Goal: Transaction & Acquisition: Obtain resource

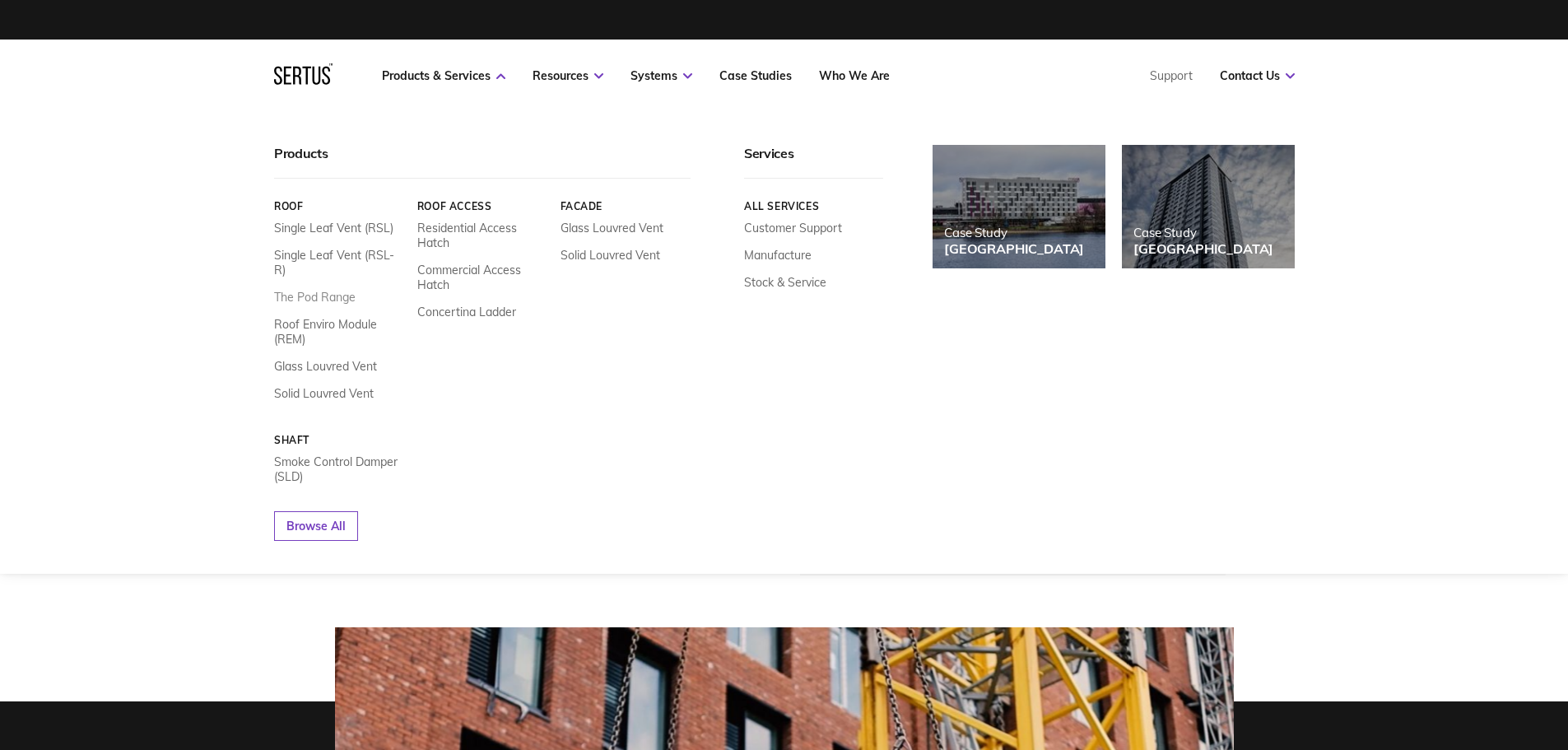
click at [320, 290] on link "The Pod Range" at bounding box center [315, 297] width 81 height 15
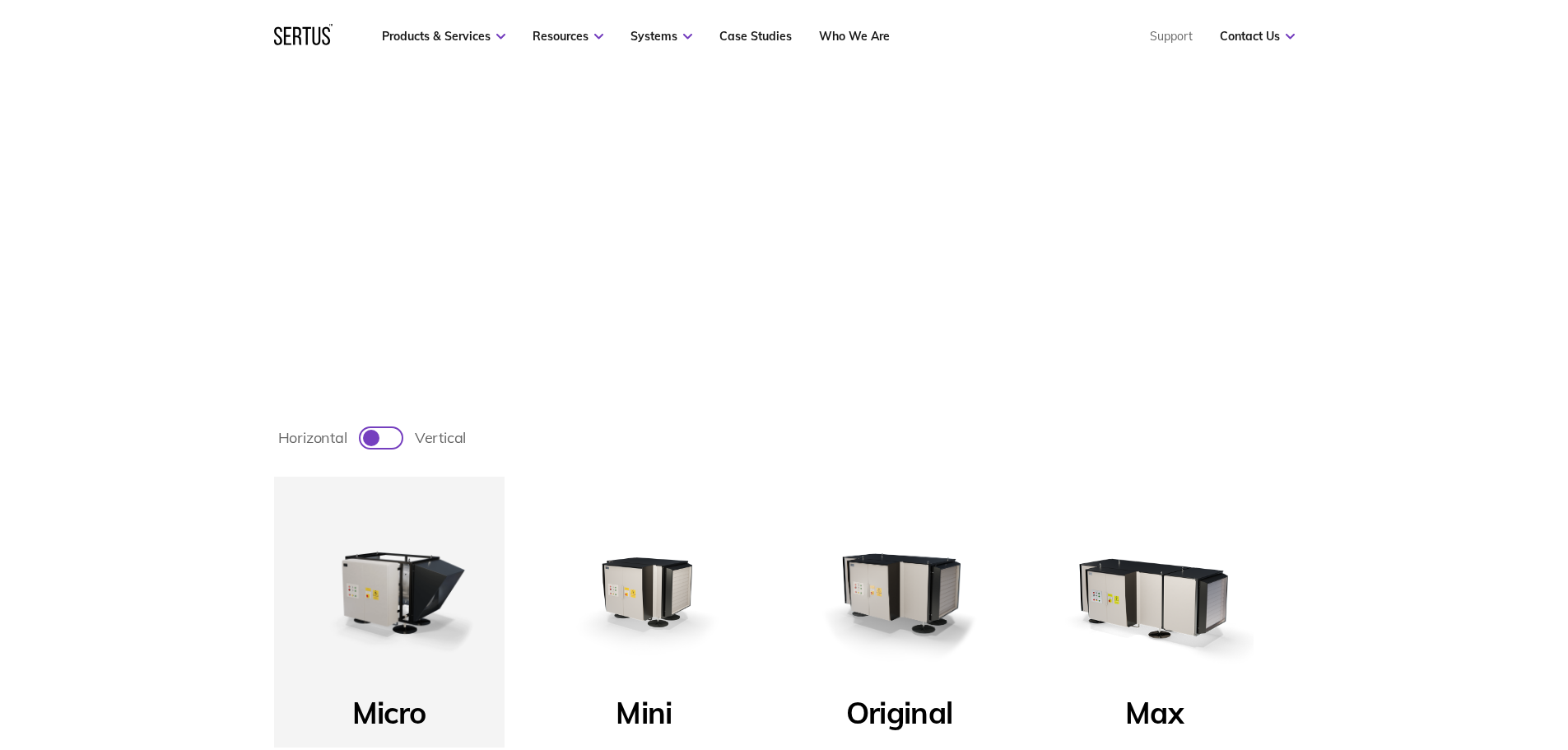
scroll to position [576, 0]
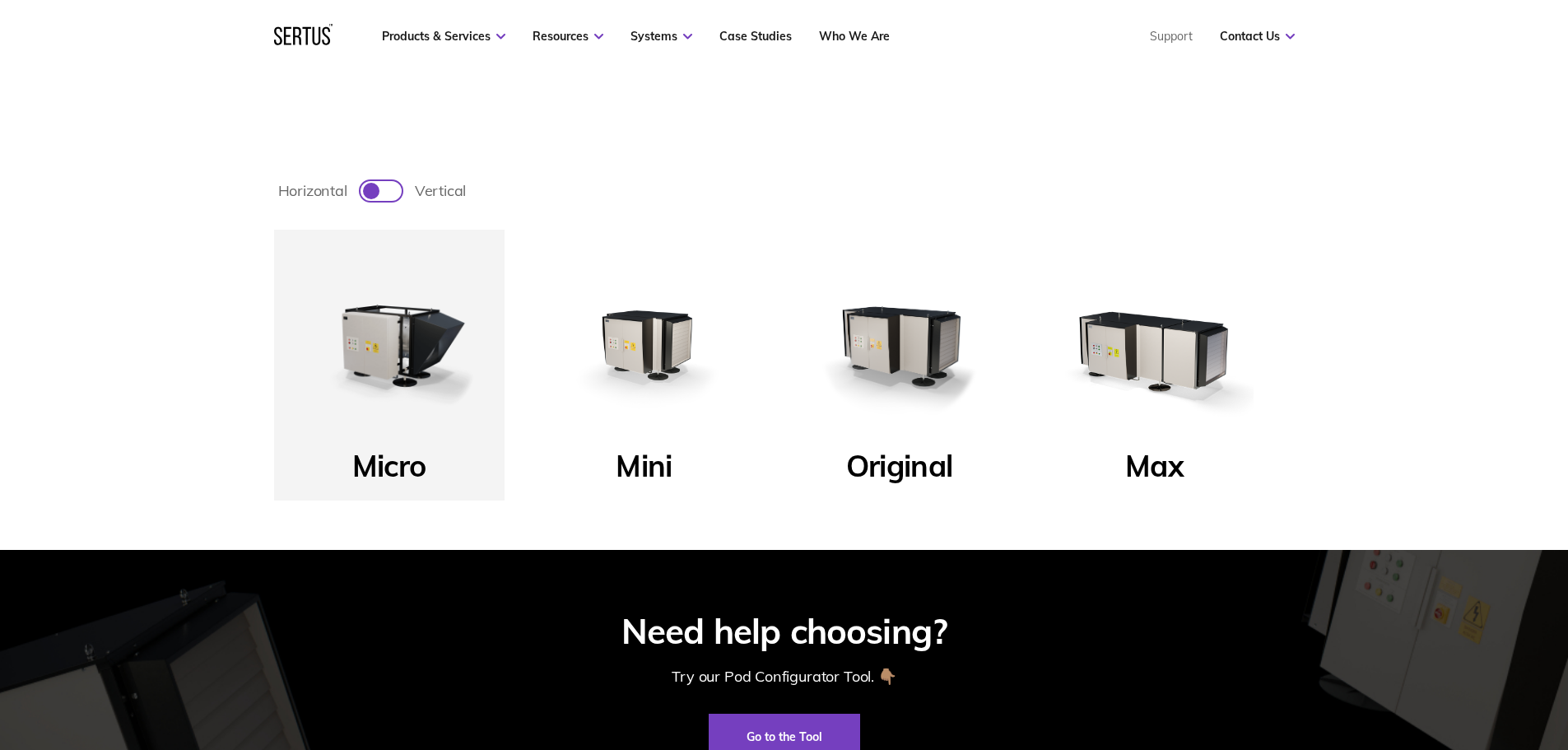
click at [658, 341] on img at bounding box center [644, 344] width 197 height 197
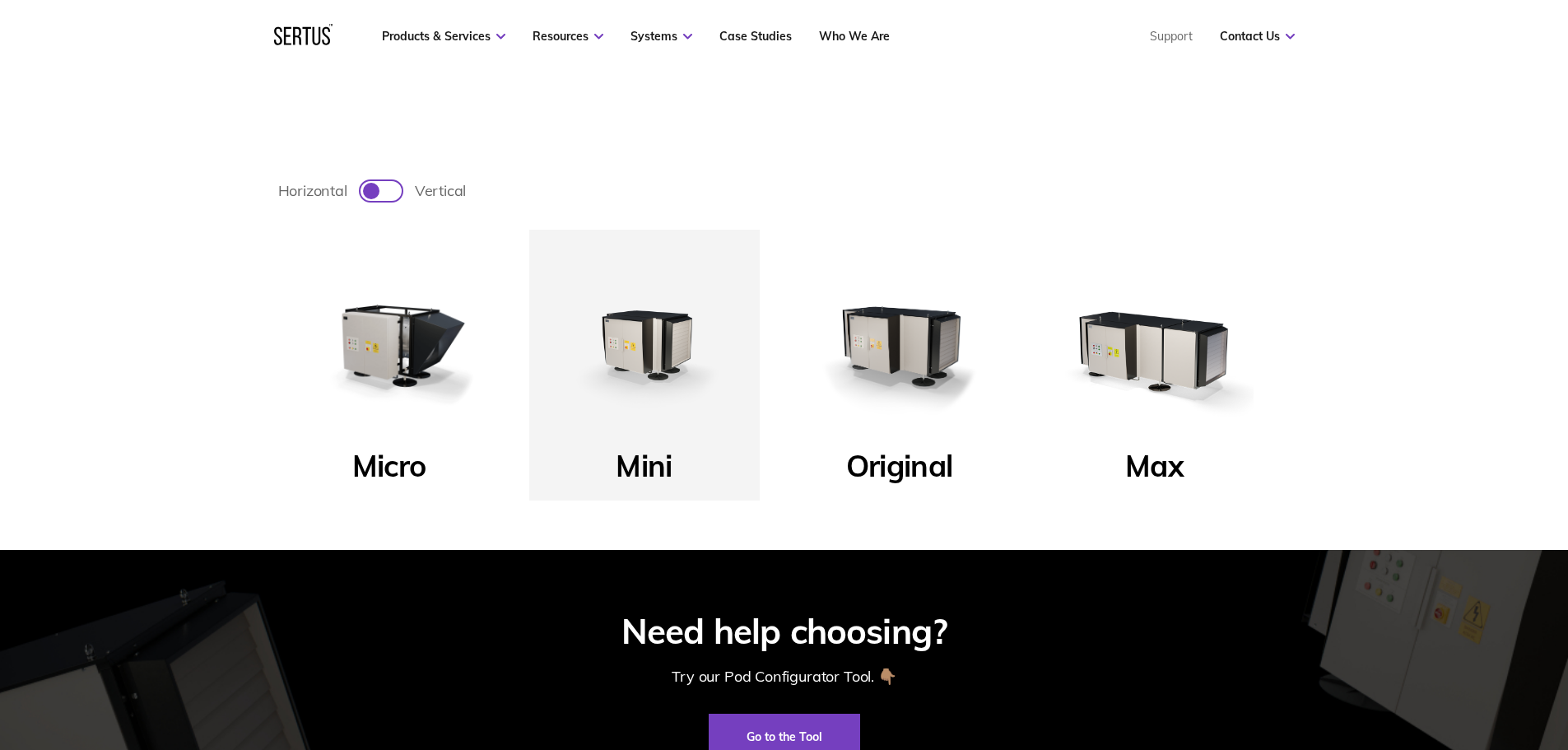
click at [657, 467] on p "Mini" at bounding box center [643, 471] width 56 height 48
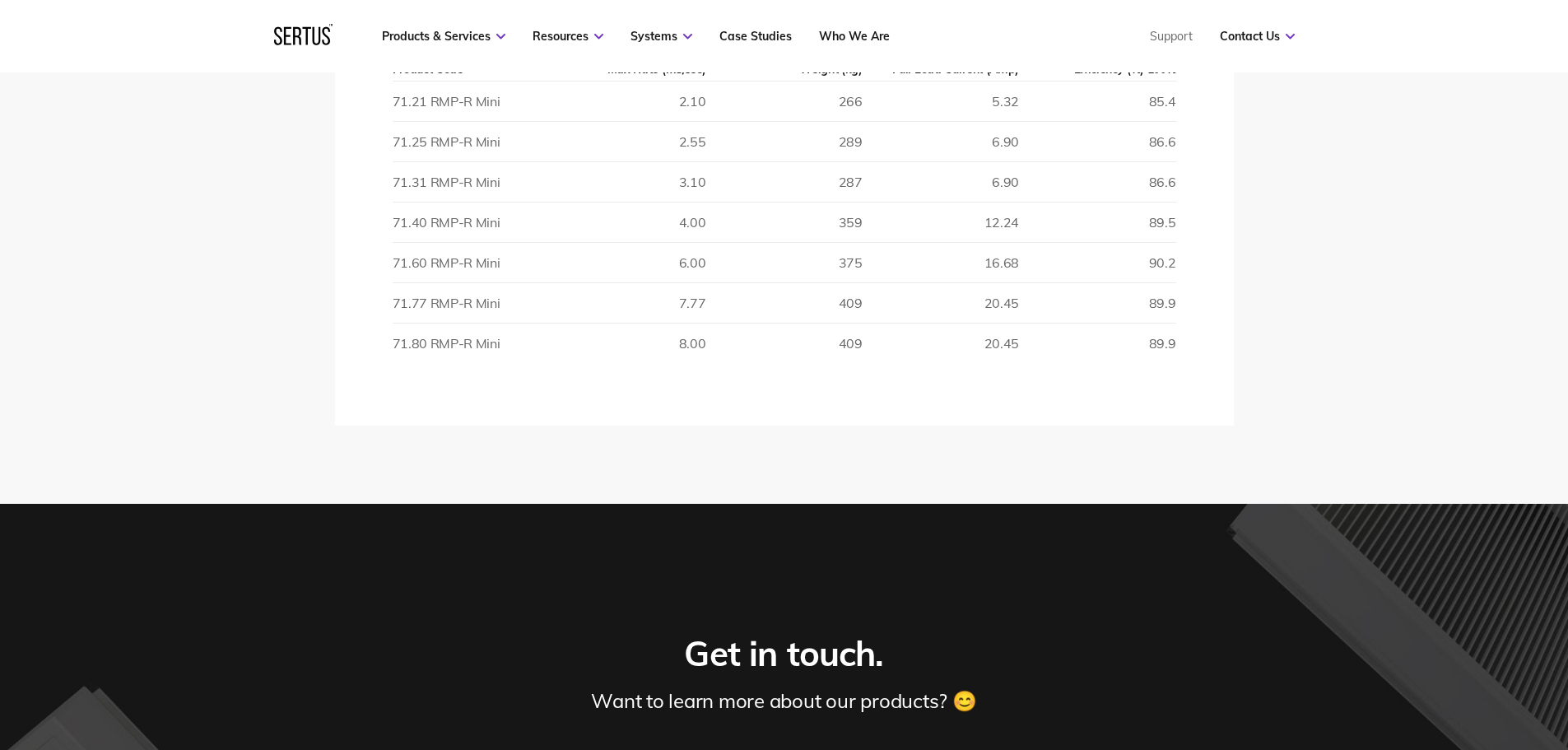
scroll to position [2635, 0]
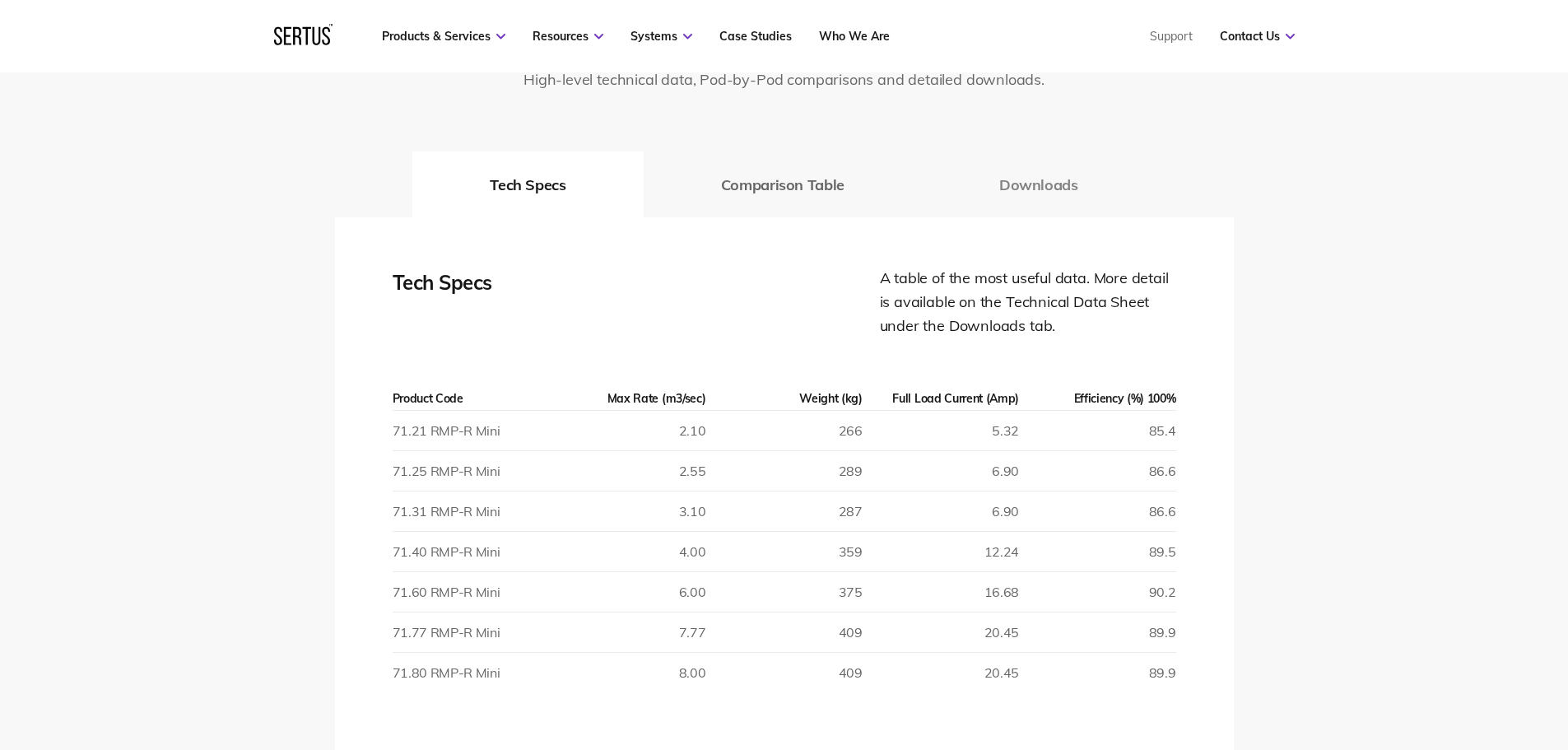
click at [1012, 184] on button "Downloads" at bounding box center [1039, 185] width 234 height 66
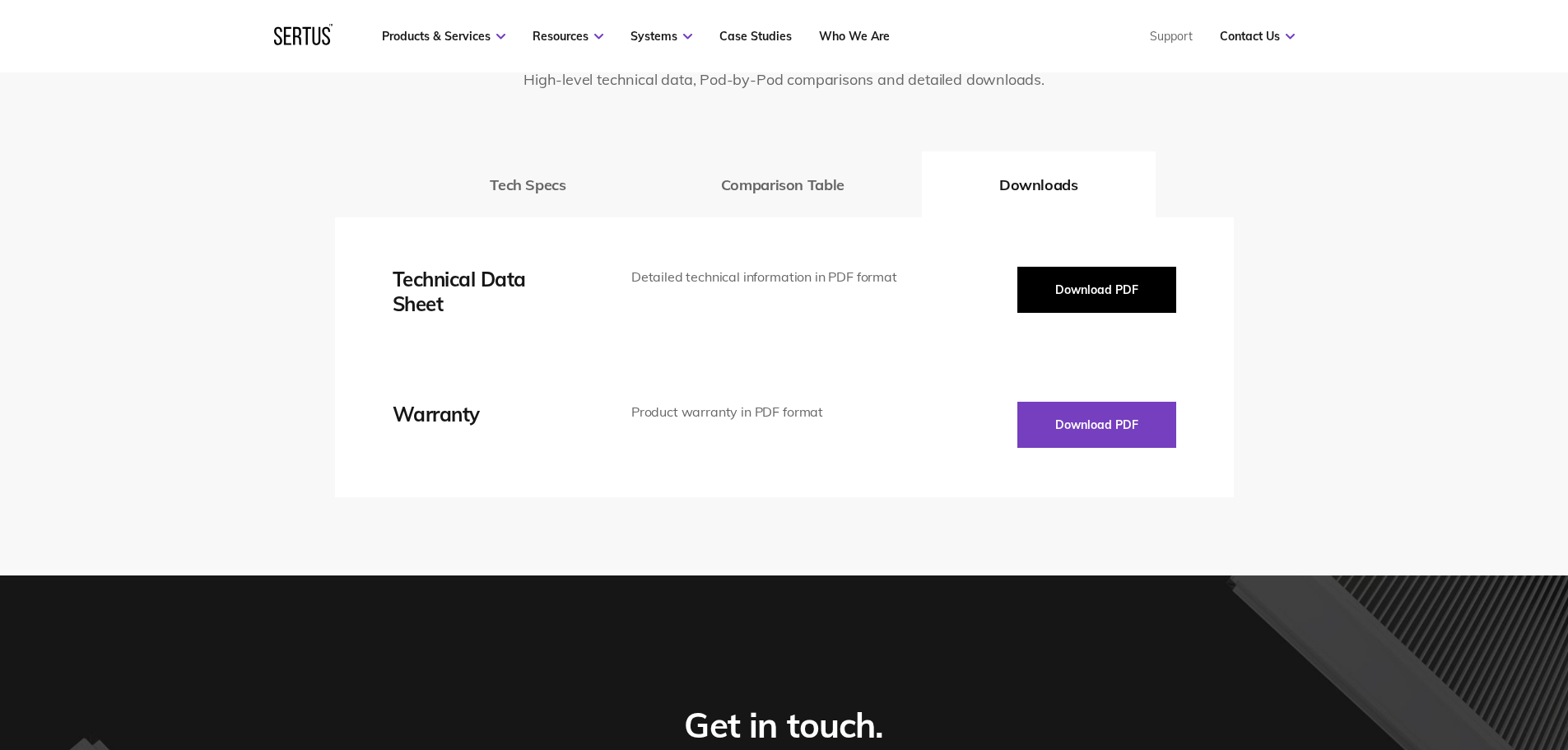
click at [1088, 294] on button "Download PDF" at bounding box center [1097, 290] width 158 height 46
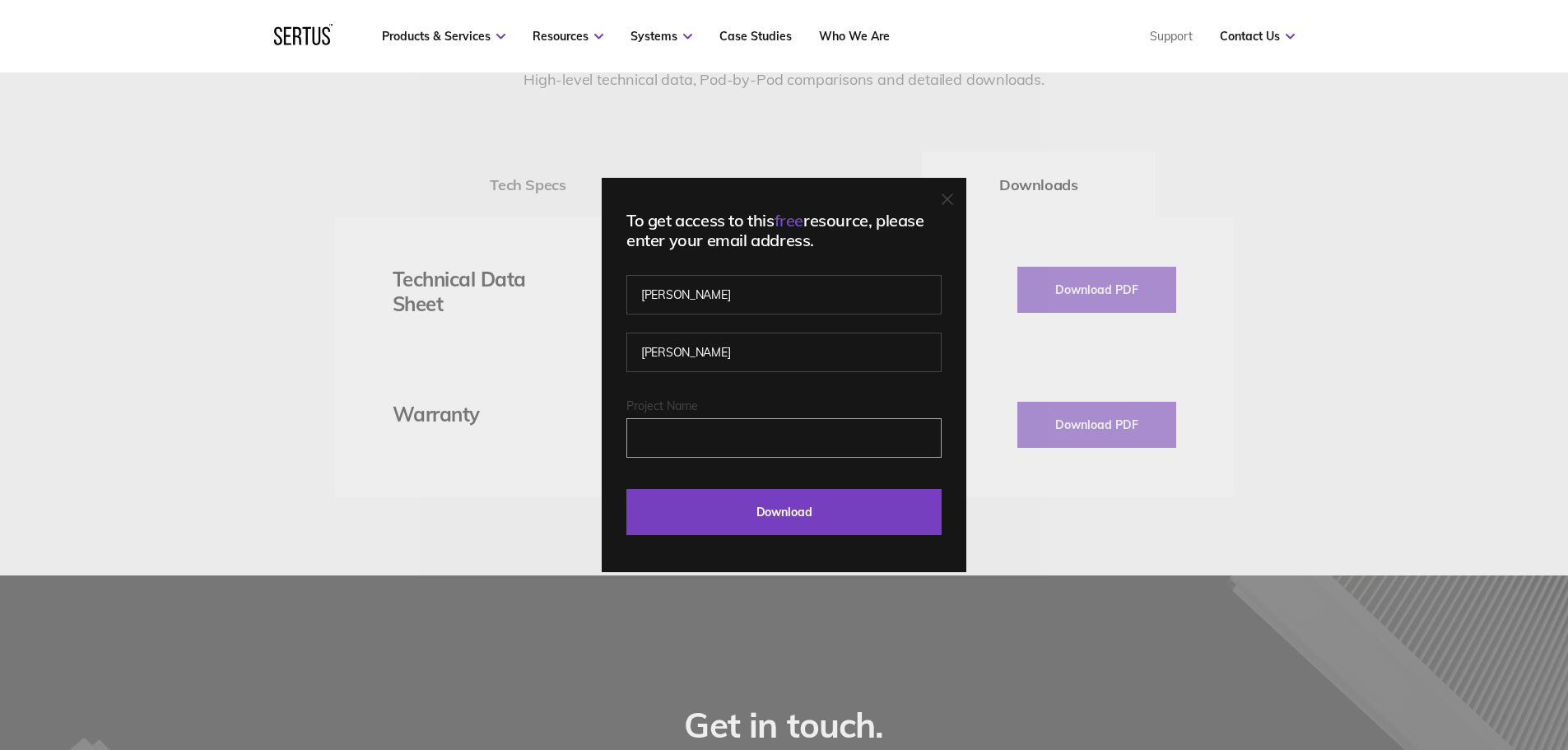
click at [734, 441] on input "Project Name" at bounding box center [784, 438] width 315 height 40
type input "[PERSON_NAME][GEOGRAPHIC_DATA]"
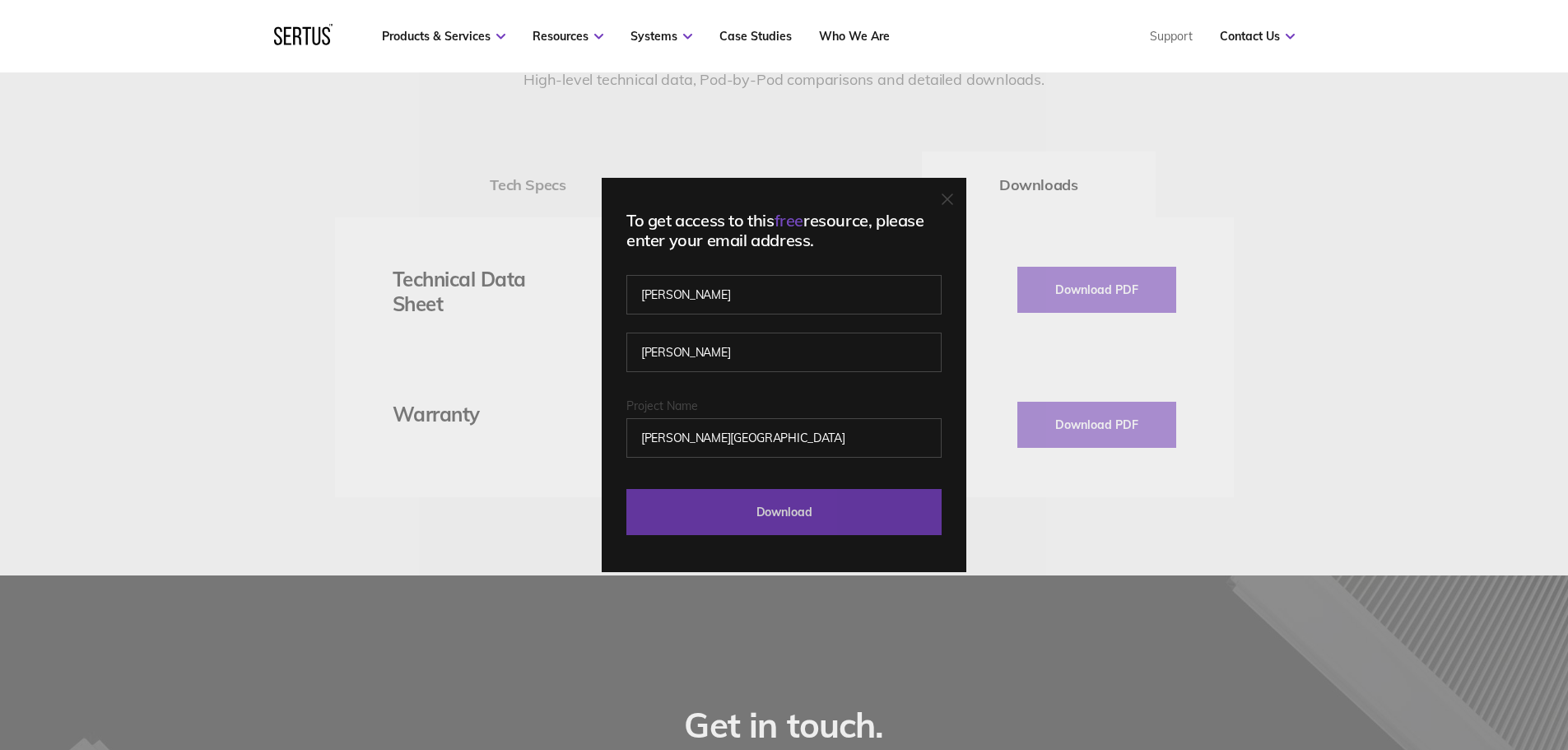
click at [787, 514] on input "Download" at bounding box center [784, 511] width 315 height 46
